Goal: Task Accomplishment & Management: Use online tool/utility

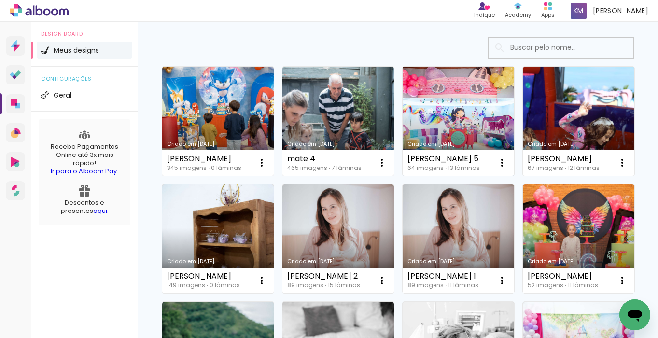
scroll to position [111, 0]
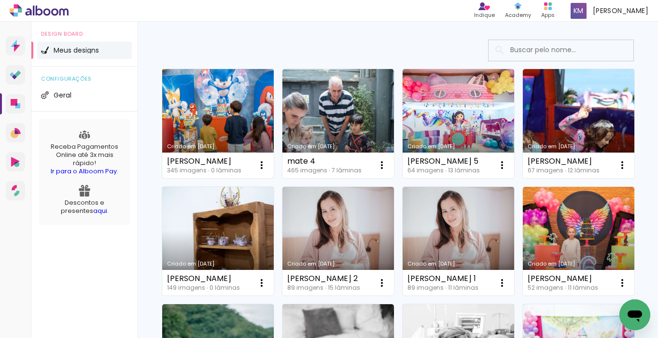
click at [230, 115] on link "Criado em [DATE]" at bounding box center [218, 123] width 112 height 109
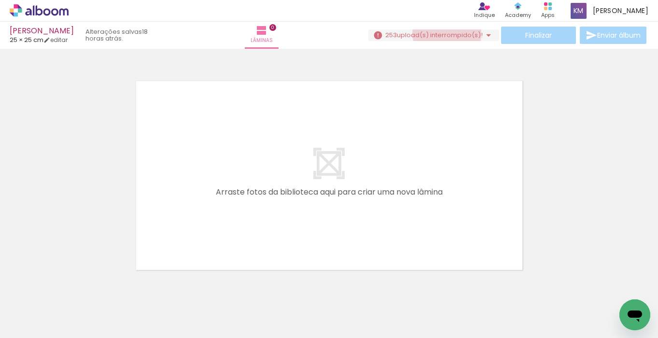
click at [443, 34] on span "upload(s) interrompido(s)!" at bounding box center [440, 34] width 86 height 9
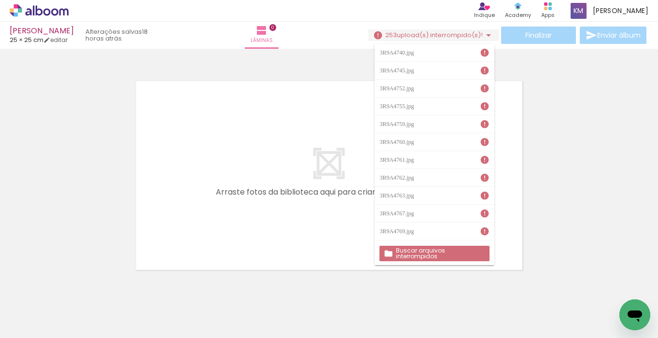
click at [0, 0] on slot "Buscar arquivos interrompidos" at bounding box center [0, 0] width 0 height 0
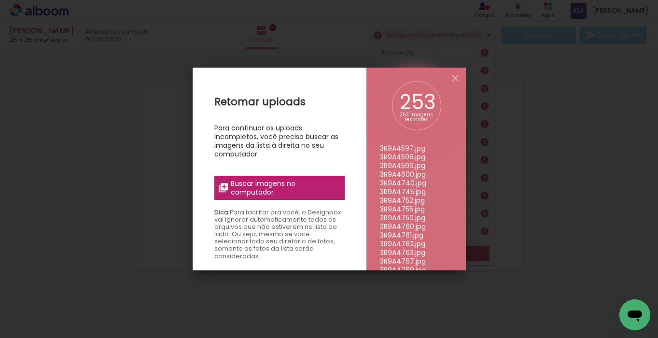
click at [290, 192] on span "Buscar imagens no computador" at bounding box center [285, 187] width 108 height 17
click at [0, 0] on input "file" at bounding box center [0, 0] width 0 height 0
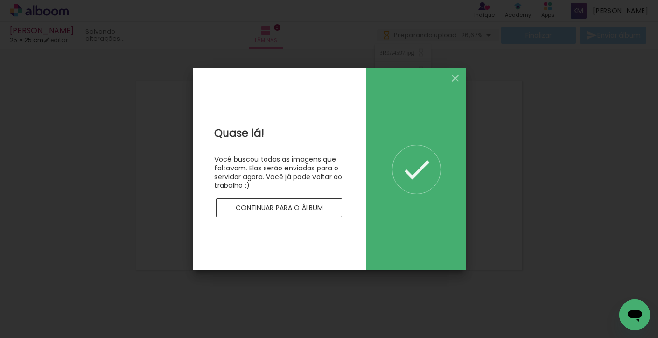
click at [0, 0] on slot "Continuar para o álbum" at bounding box center [0, 0] width 0 height 0
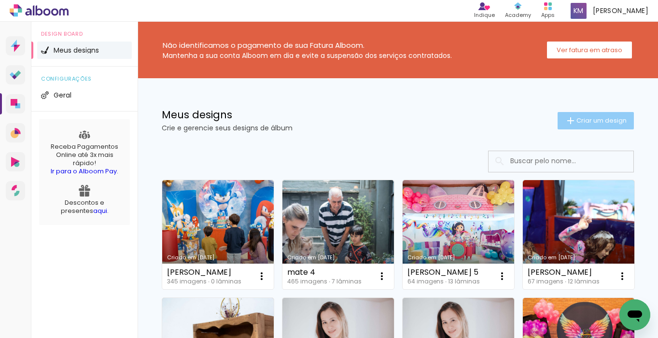
click at [582, 124] on span "Criar um design" at bounding box center [602, 120] width 50 height 6
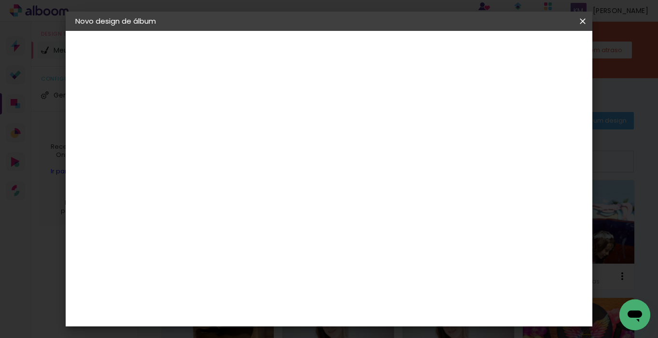
click at [233, 132] on input at bounding box center [233, 129] width 0 height 15
type input "m"
click at [0, 0] on iron-icon at bounding box center [0, 0] width 0 height 0
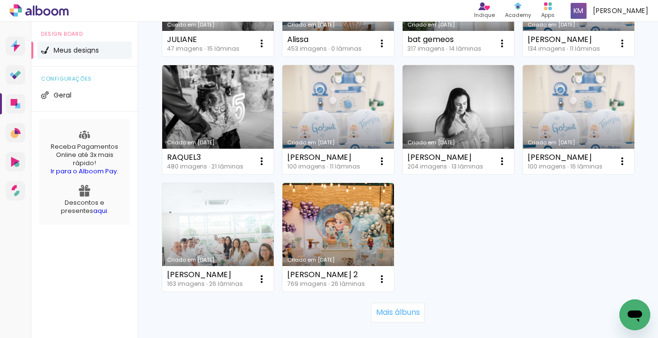
scroll to position [766, 0]
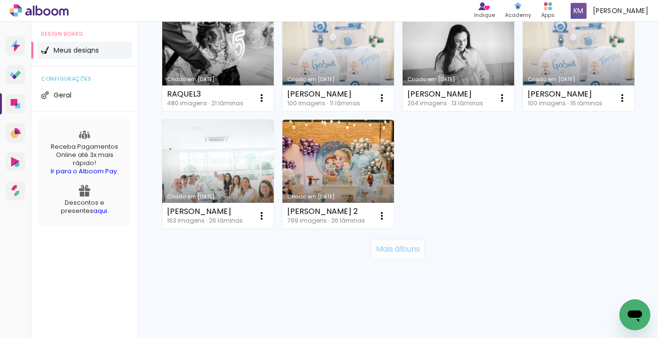
click at [407, 254] on paper-button "Mais álbuns" at bounding box center [398, 248] width 54 height 19
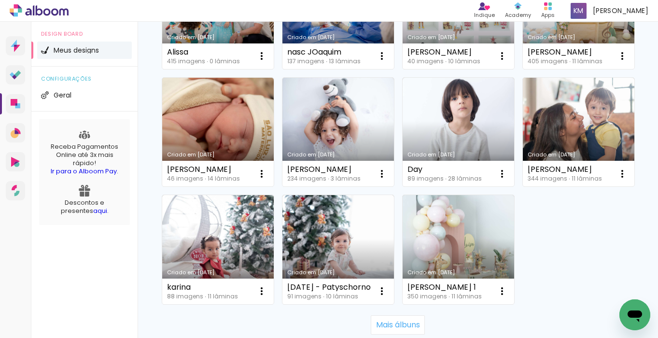
scroll to position [1472, 0]
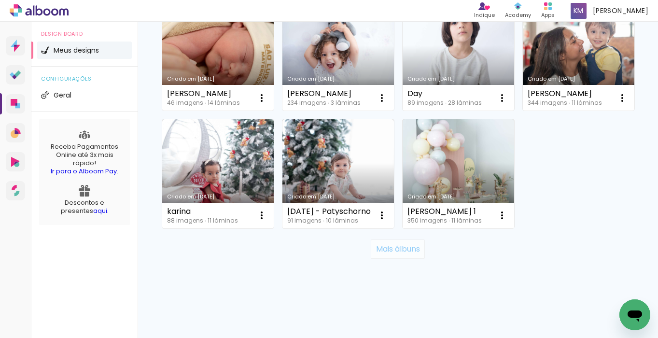
click at [0, 0] on slot "Mais álbuns" at bounding box center [0, 0] width 0 height 0
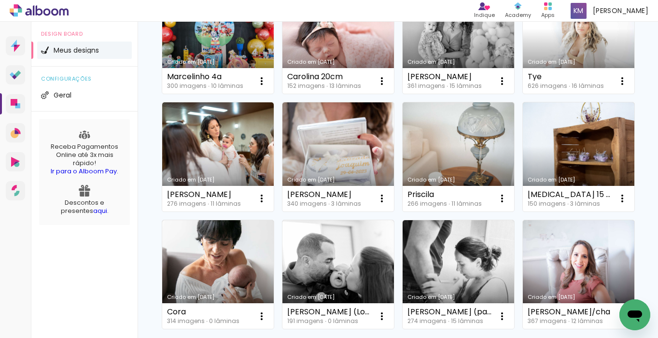
scroll to position [2178, 0]
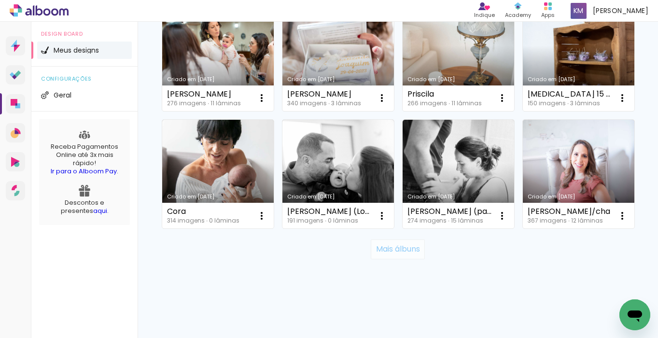
click at [0, 0] on slot "Mais álbuns" at bounding box center [0, 0] width 0 height 0
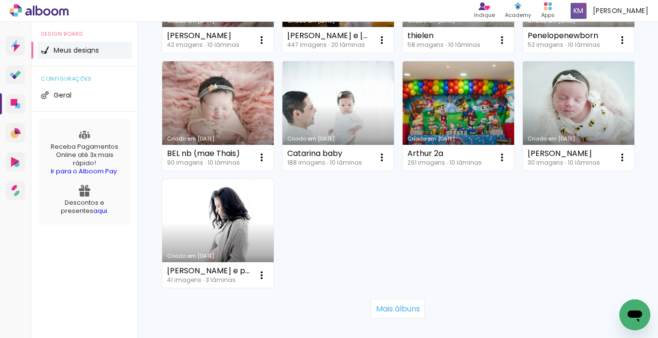
scroll to position [2982, 0]
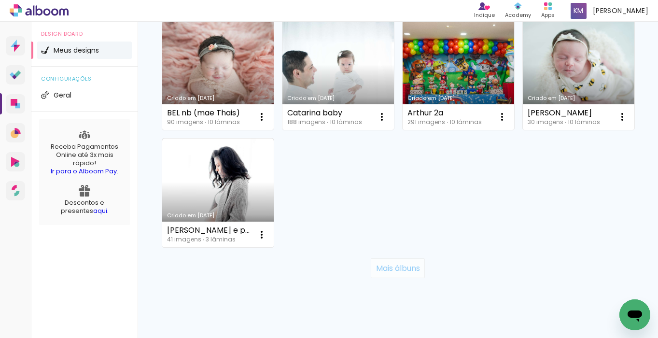
click at [0, 0] on slot "Mais álbuns" at bounding box center [0, 0] width 0 height 0
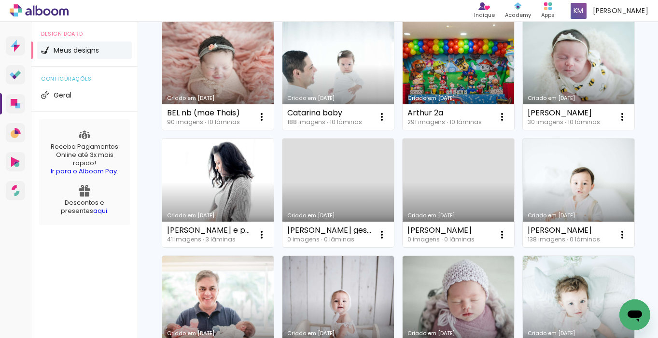
click at [245, 192] on link "Criado em [DATE]" at bounding box center [218, 193] width 112 height 109
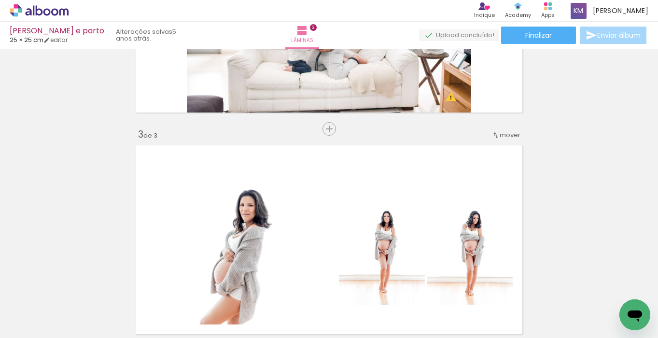
scroll to position [376, 0]
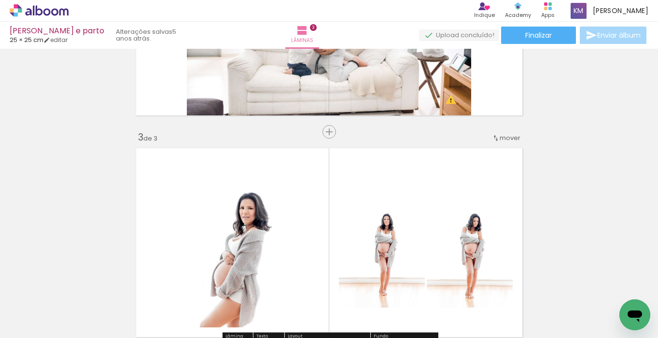
click at [60, 15] on icon at bounding box center [63, 11] width 9 height 7
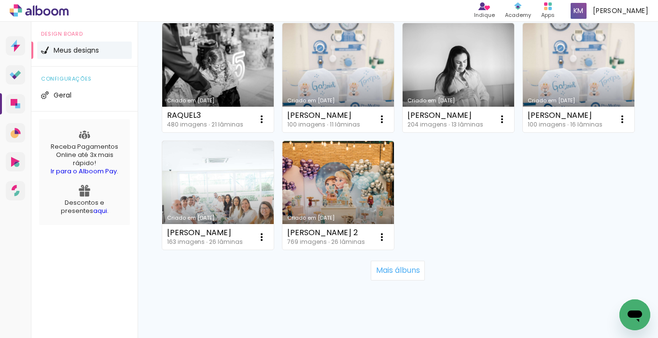
scroll to position [766, 0]
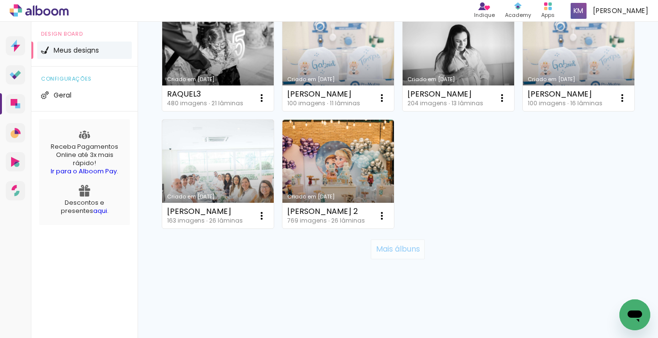
click at [0, 0] on slot "Mais álbuns" at bounding box center [0, 0] width 0 height 0
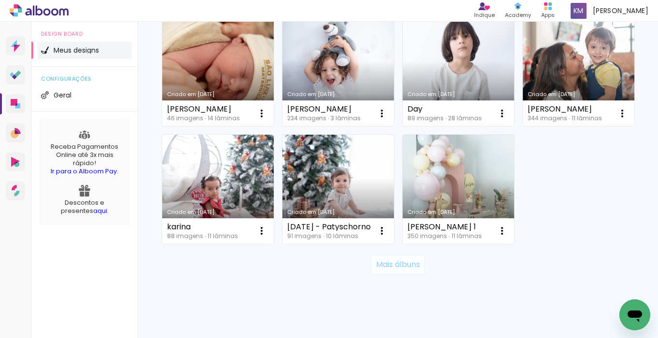
scroll to position [1472, 0]
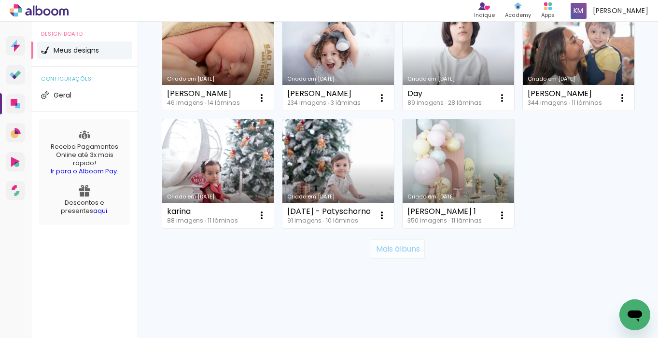
click at [0, 0] on slot "Mais álbuns" at bounding box center [0, 0] width 0 height 0
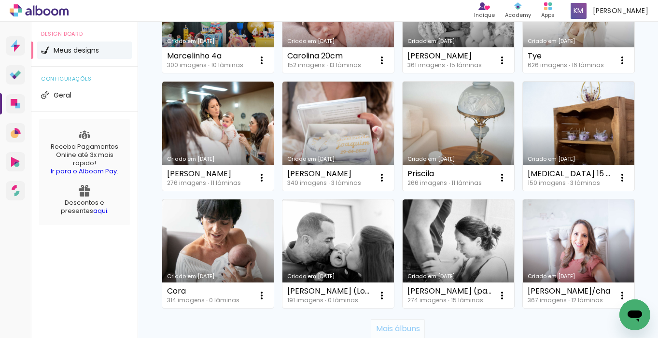
scroll to position [2178, 0]
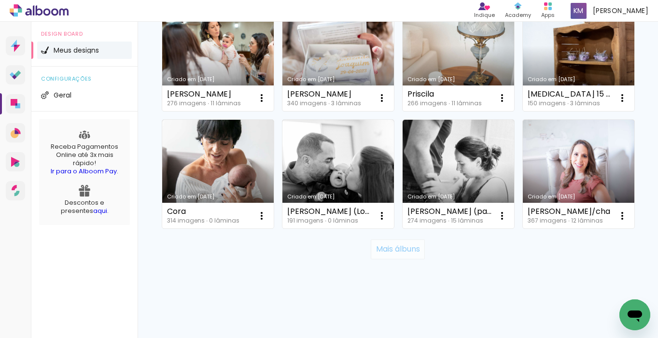
click at [0, 0] on slot "Mais álbuns" at bounding box center [0, 0] width 0 height 0
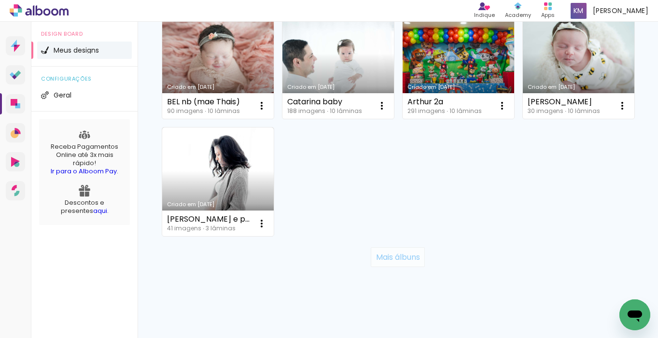
scroll to position [3001, 0]
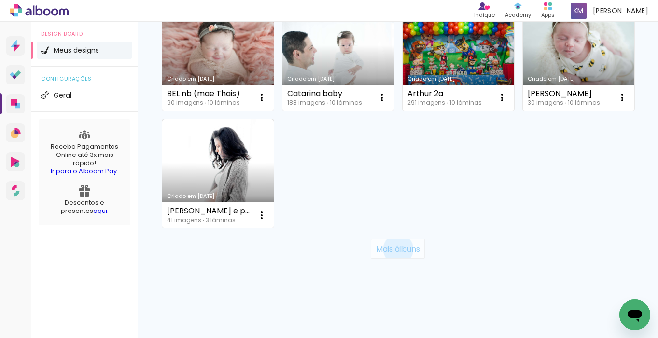
click at [0, 0] on slot "Mais álbuns" at bounding box center [0, 0] width 0 height 0
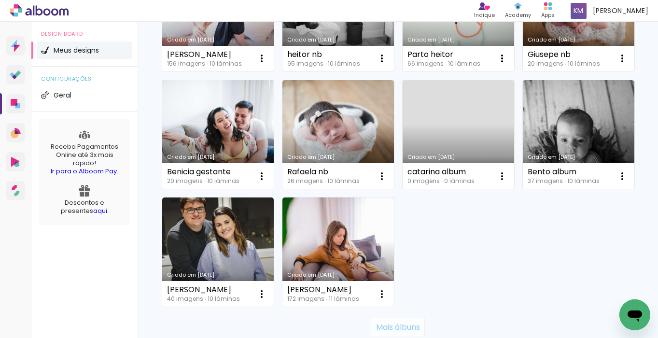
scroll to position [3707, 0]
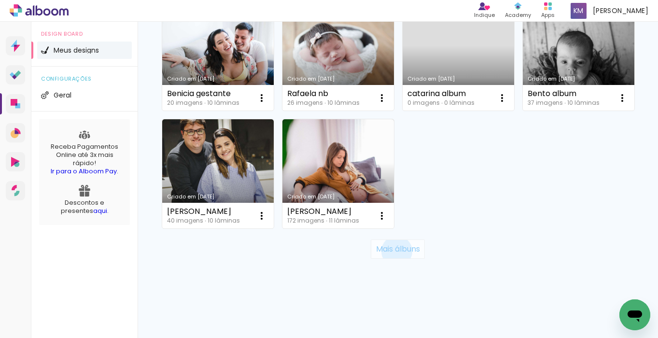
click at [0, 0] on slot "Mais álbuns" at bounding box center [0, 0] width 0 height 0
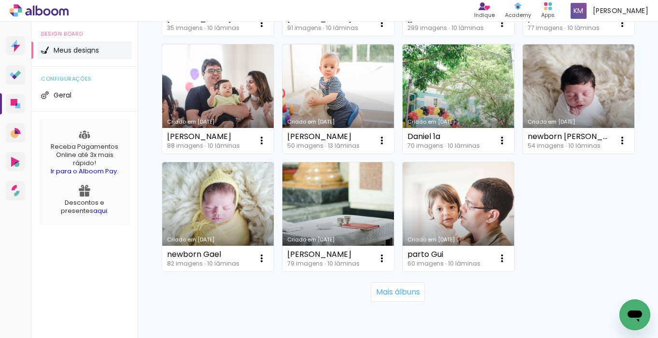
scroll to position [4377, 0]
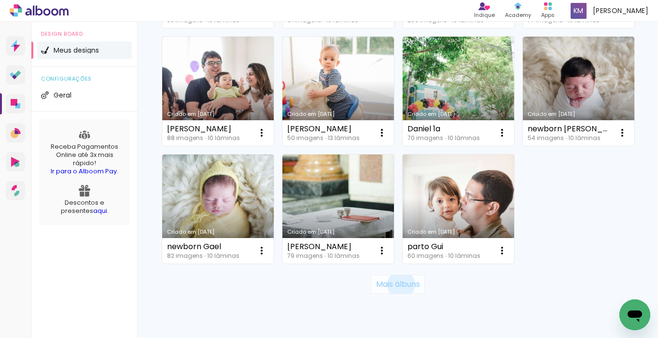
click at [0, 0] on slot "Mais álbuns" at bounding box center [0, 0] width 0 height 0
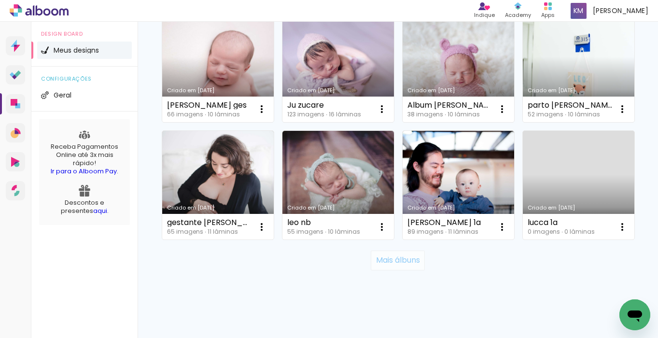
scroll to position [5118, 0]
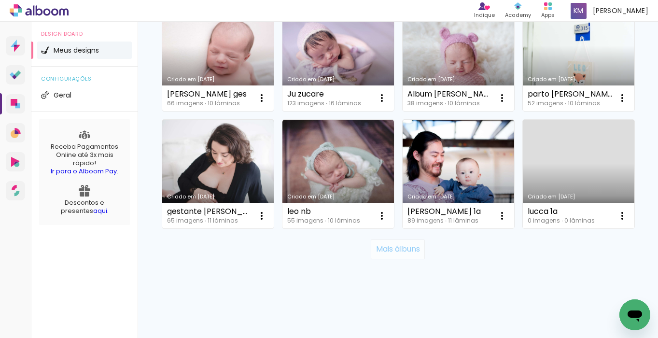
click at [0, 0] on slot "Mais álbuns" at bounding box center [0, 0] width 0 height 0
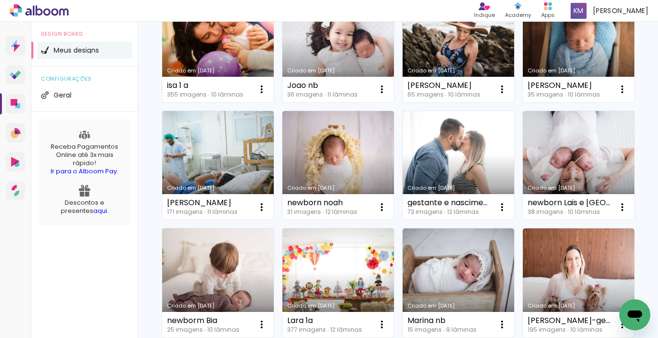
scroll to position [5762, 0]
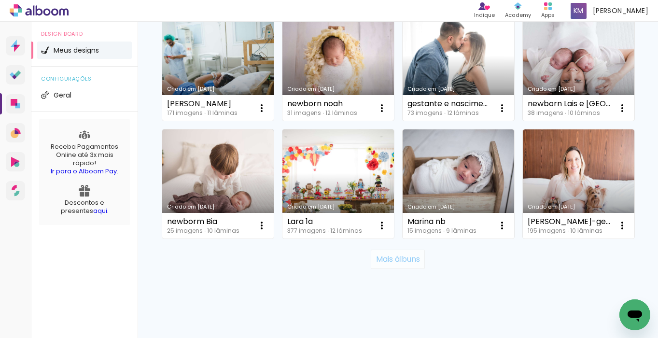
click at [0, 0] on slot "Mais álbuns" at bounding box center [0, 0] width 0 height 0
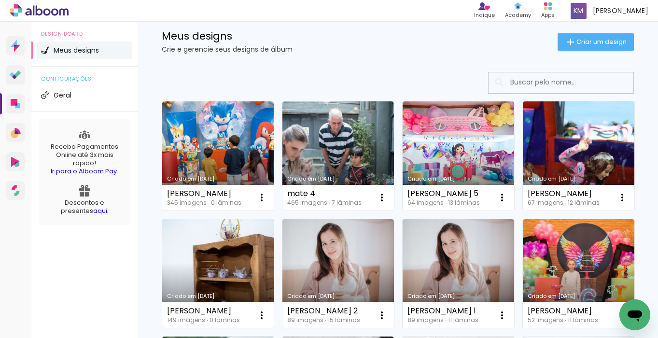
scroll to position [0, 0]
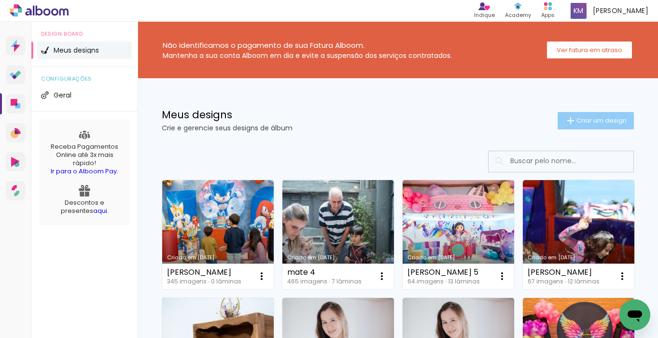
click at [582, 121] on span "Criar um design" at bounding box center [602, 120] width 50 height 6
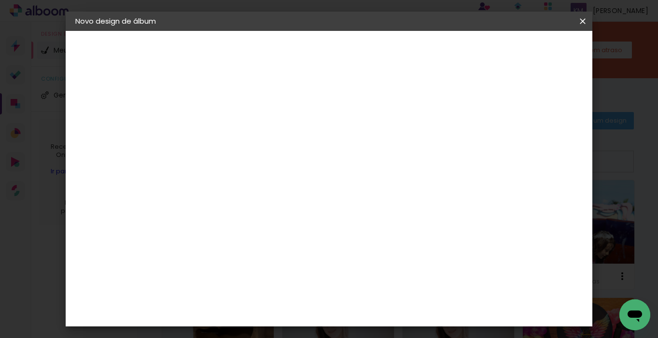
click at [233, 132] on input at bounding box center [233, 129] width 0 height 15
type input "mini lina"
type paper-input "mini lina"
click at [332, 57] on paper-button "Avançar" at bounding box center [308, 51] width 47 height 16
click at [0, 0] on slot "Tamanho Livre" at bounding box center [0, 0] width 0 height 0
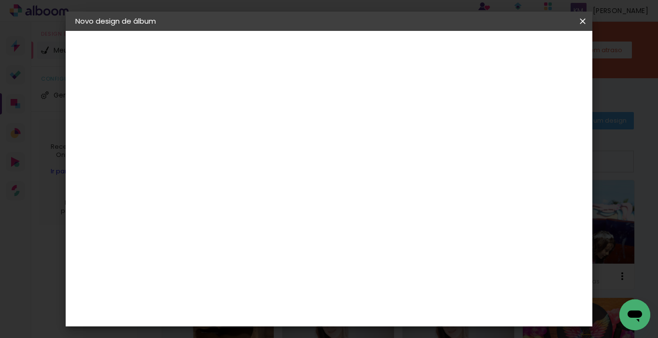
click at [0, 0] on slot "Avançar" at bounding box center [0, 0] width 0 height 0
drag, startPoint x: 397, startPoint y: 276, endPoint x: 384, endPoint y: 276, distance: 12.6
click at [384, 276] on input "60" at bounding box center [385, 277] width 25 height 14
drag, startPoint x: 214, startPoint y: 173, endPoint x: 204, endPoint y: 173, distance: 10.1
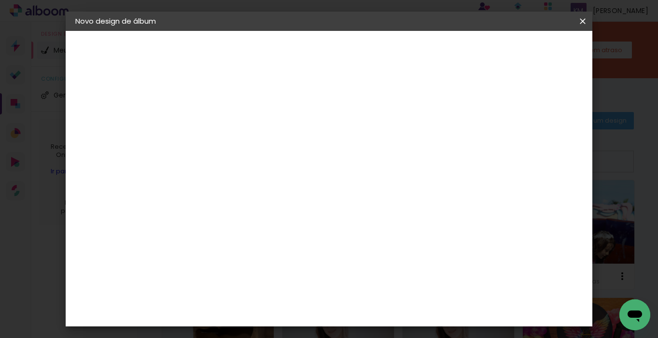
click at [204, 173] on input "30" at bounding box center [202, 172] width 25 height 14
type input "15,4"
type paper-input "15,4"
drag, startPoint x: 396, startPoint y: 285, endPoint x: 382, endPoint y: 285, distance: 14.0
click at [383, 285] on input "60" at bounding box center [385, 286] width 25 height 14
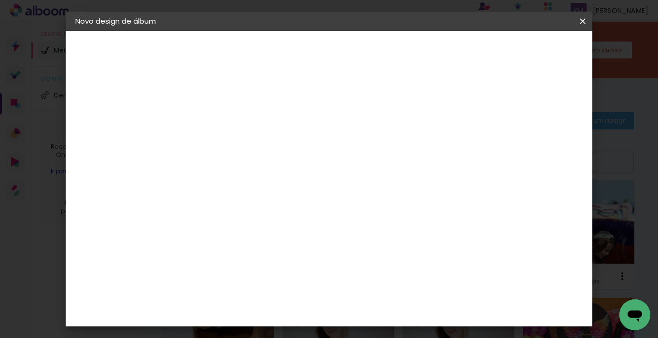
scroll to position [237, 0]
type input "30,8"
type paper-input "30,8"
click at [529, 48] on span "Iniciar design" at bounding box center [507, 51] width 44 height 7
